Goal: Transaction & Acquisition: Purchase product/service

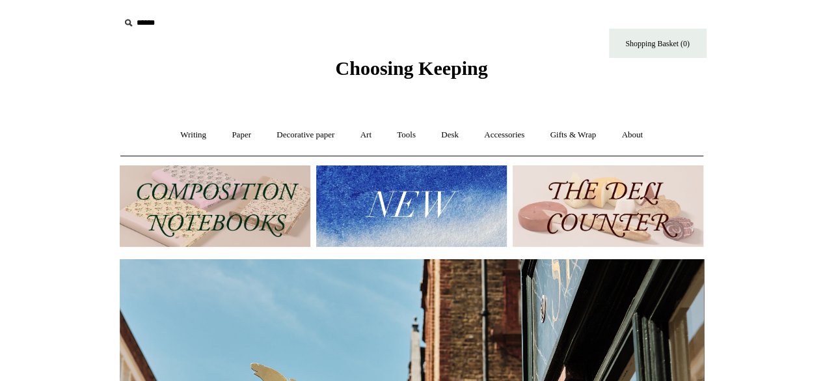
scroll to position [14, 0]
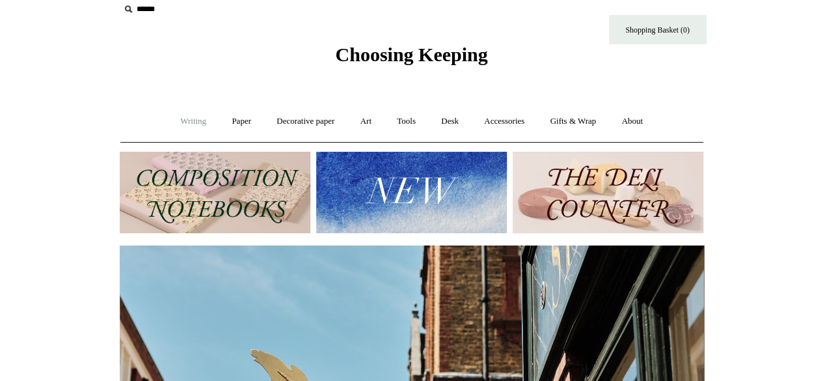
click at [200, 127] on link "Writing +" at bounding box center [193, 121] width 49 height 35
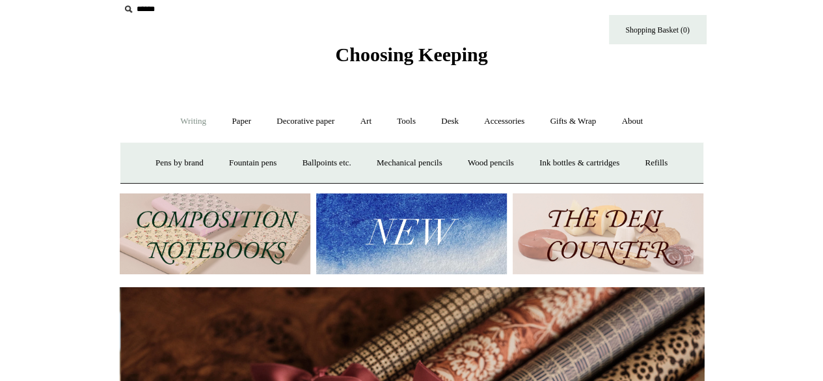
scroll to position [0, 1169]
click at [226, 130] on link "Paper +" at bounding box center [241, 121] width 43 height 35
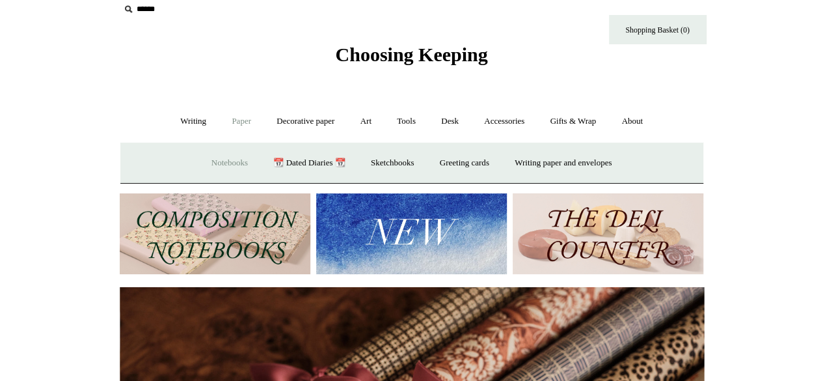
click at [226, 161] on link "Notebooks +" at bounding box center [230, 163] width 60 height 35
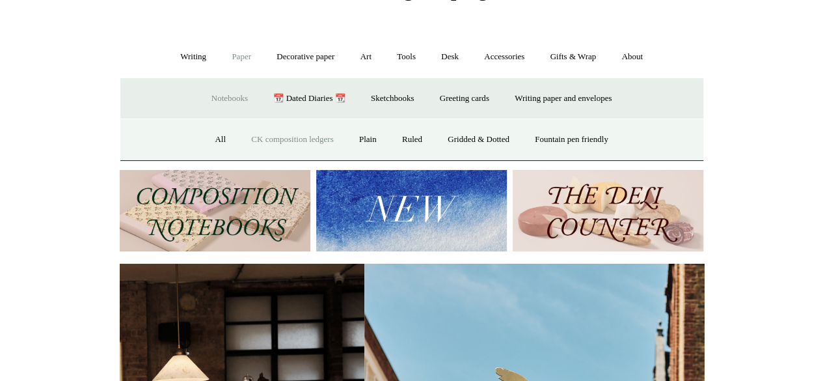
scroll to position [0, 58]
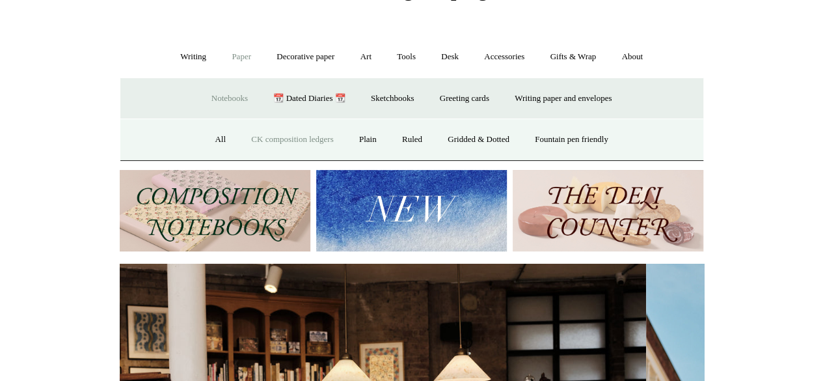
click at [269, 132] on link "CK composition ledgers" at bounding box center [292, 139] width 105 height 35
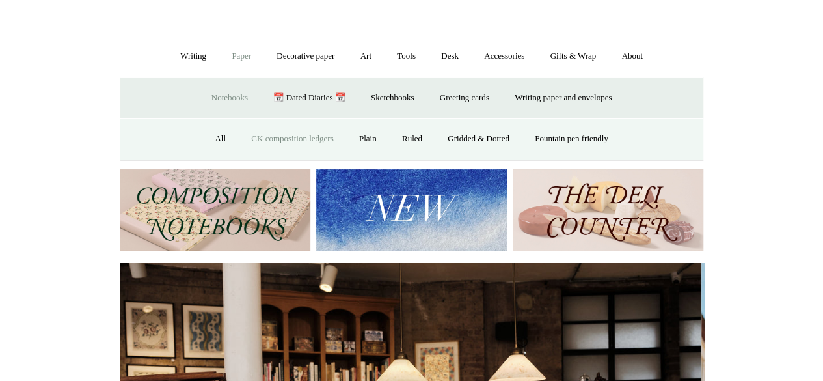
scroll to position [0, 0]
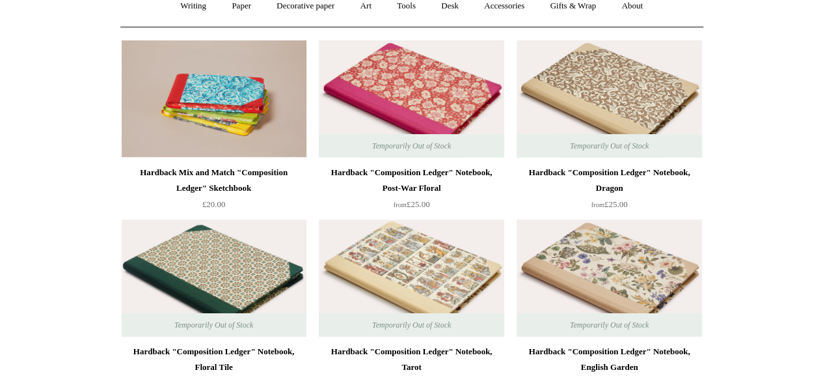
scroll to position [130, 0]
click at [394, 182] on div "Hardback "Composition Ledger" Notebook, Post-War Floral" at bounding box center [411, 179] width 178 height 31
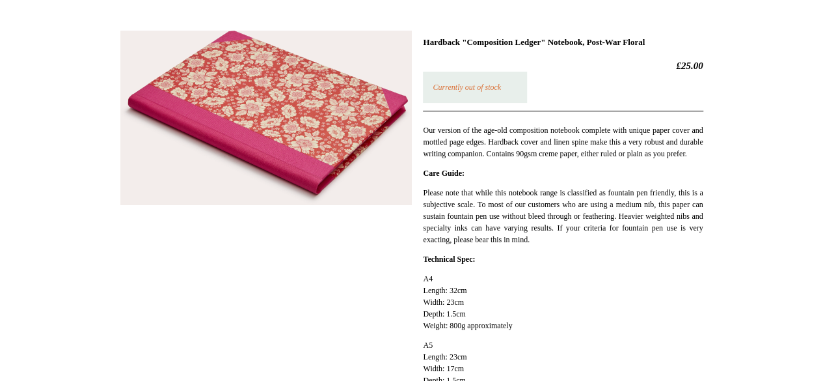
scroll to position [37, 0]
